Goal: Task Accomplishment & Management: Manage account settings

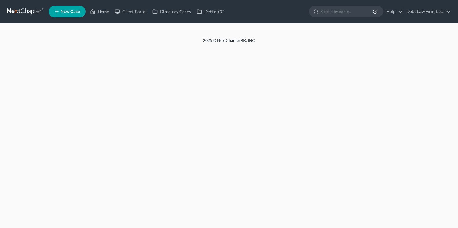
click at [41, 73] on div "Home New Case Client Portal Directory Cases DebtorCC Debt Law Firm, LLC qa@next…" at bounding box center [229, 114] width 458 height 228
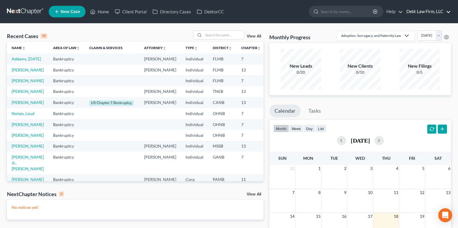
click at [441, 10] on link "Debt Law Firm, LLC" at bounding box center [427, 11] width 47 height 10
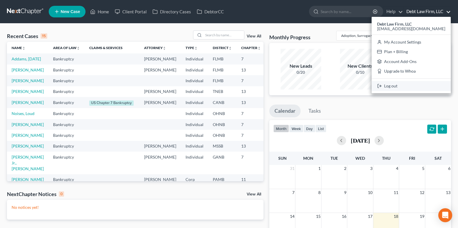
click at [417, 86] on link "Log out" at bounding box center [411, 86] width 79 height 10
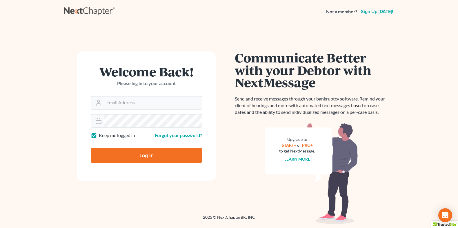
type input "lindsey@nextchapterbk.com"
click at [149, 154] on input "Log In" at bounding box center [146, 155] width 111 height 15
type input "Thinking..."
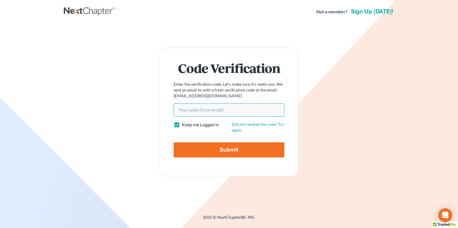
click at [193, 111] on input "Your code(from email)" at bounding box center [229, 109] width 111 height 13
paste input "2c35b1"
type input "2c35b1"
click at [210, 146] on input "Submit" at bounding box center [229, 149] width 111 height 15
type input "Thinking..."
